Goal: Task Accomplishment & Management: Use online tool/utility

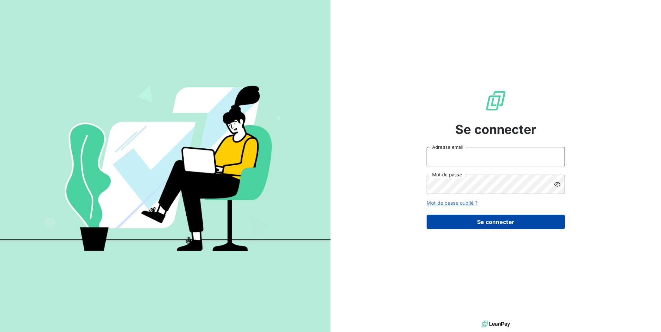
type input "[EMAIL_ADDRESS][DOMAIN_NAME]"
click at [489, 226] on button "Se connecter" at bounding box center [495, 222] width 138 height 15
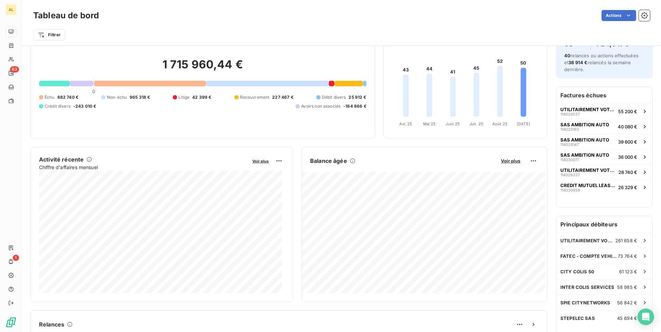
scroll to position [35, 0]
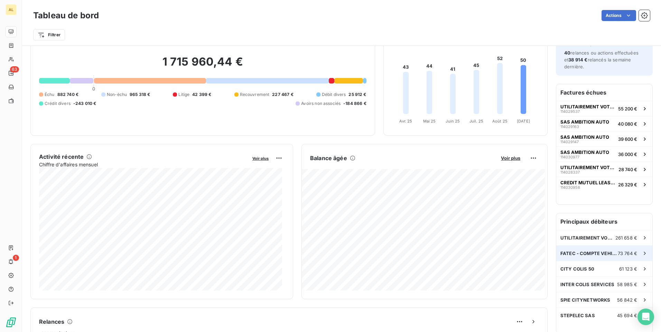
click at [579, 255] on span "FATEC - COMPTE VEHIPOSTE" at bounding box center [588, 254] width 57 height 6
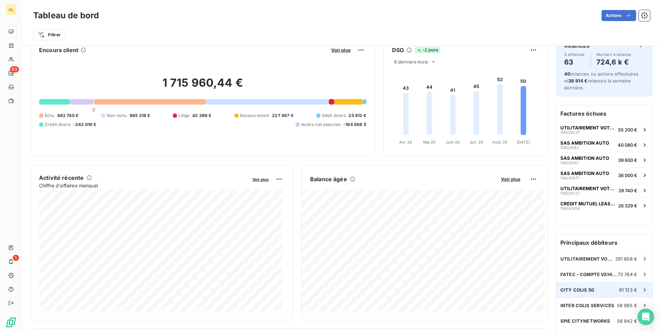
scroll to position [69, 0]
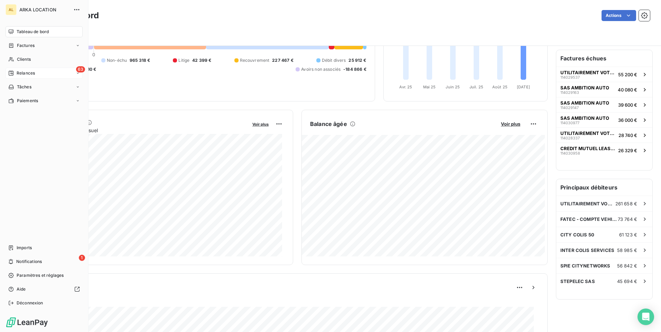
drag, startPoint x: 21, startPoint y: 75, endPoint x: 27, endPoint y: 75, distance: 6.3
click at [23, 75] on span "Relances" at bounding box center [26, 73] width 18 height 6
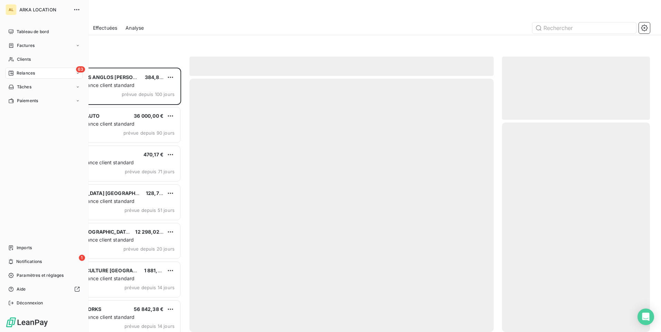
scroll to position [259, 143]
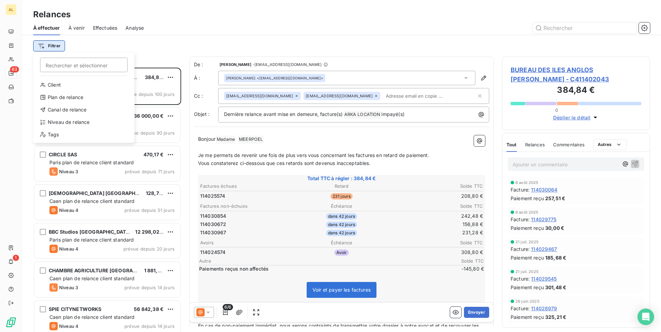
click at [57, 45] on html "AL 63 1 Relances À effectuer À venir Effectuées Analyse Filtrer Rechercher et s…" at bounding box center [330, 166] width 661 height 332
click at [88, 124] on div "Niveau de relance" at bounding box center [84, 122] width 96 height 11
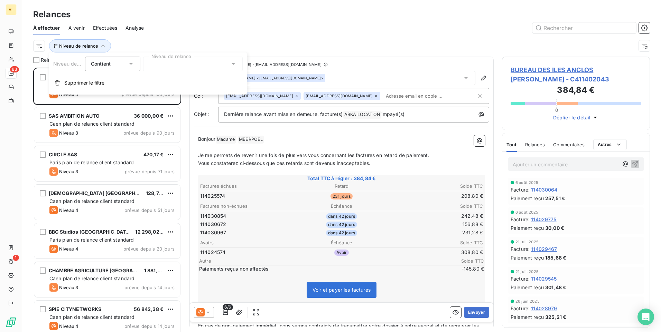
click at [205, 65] on div at bounding box center [193, 64] width 100 height 15
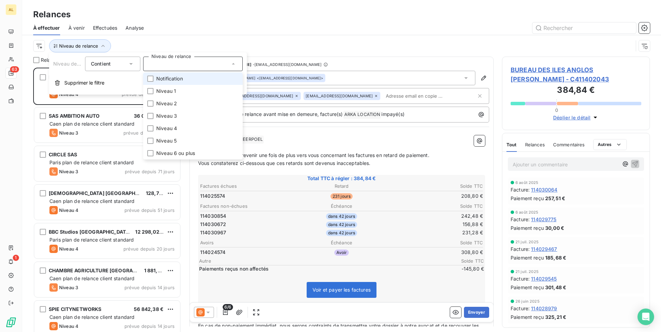
click at [170, 79] on span "Notification" at bounding box center [169, 78] width 27 height 7
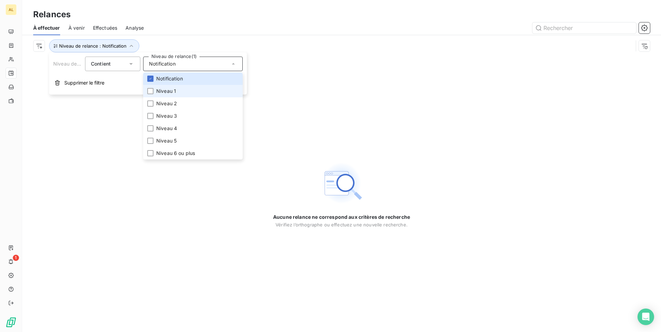
click at [190, 87] on li "Niveau 1" at bounding box center [193, 91] width 100 height 12
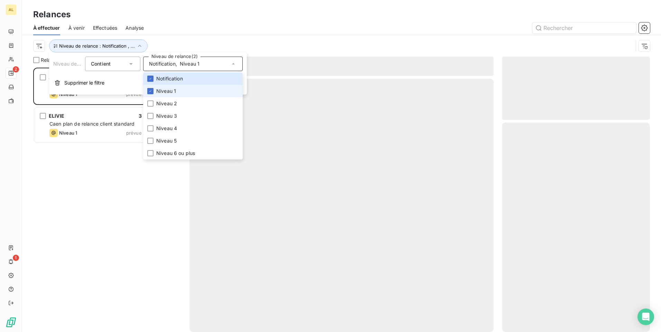
scroll to position [259, 143]
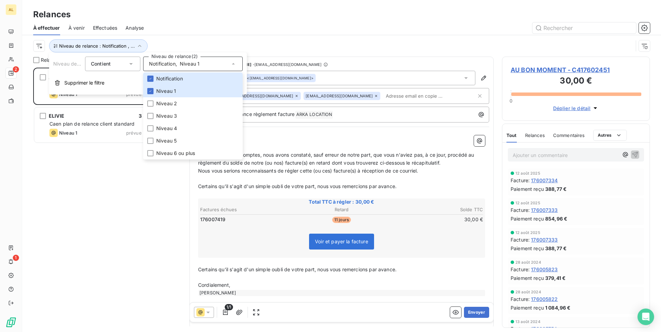
click at [232, 26] on div at bounding box center [401, 27] width 498 height 11
